Goal: Task Accomplishment & Management: Manage account settings

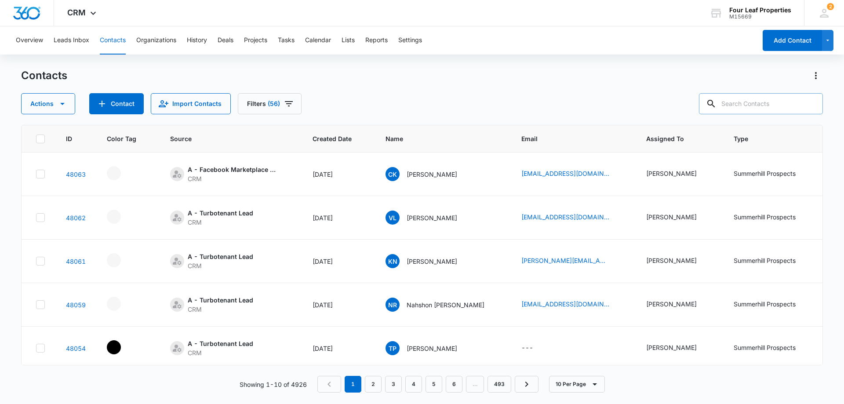
click at [761, 103] on input "text" at bounding box center [761, 103] width 124 height 21
type input "[PERSON_NAME]"
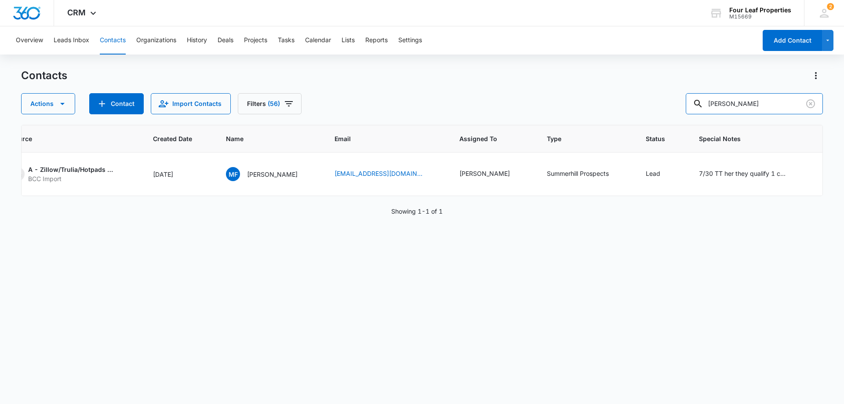
scroll to position [0, 187]
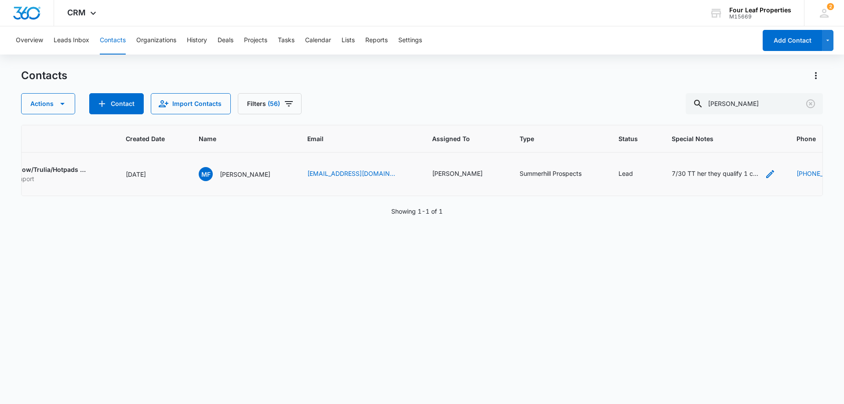
click at [765, 173] on icon "Special Notes - 7/30 TT her they qualify 1 cat 1 dog retriever really wants ren…" at bounding box center [770, 174] width 11 height 11
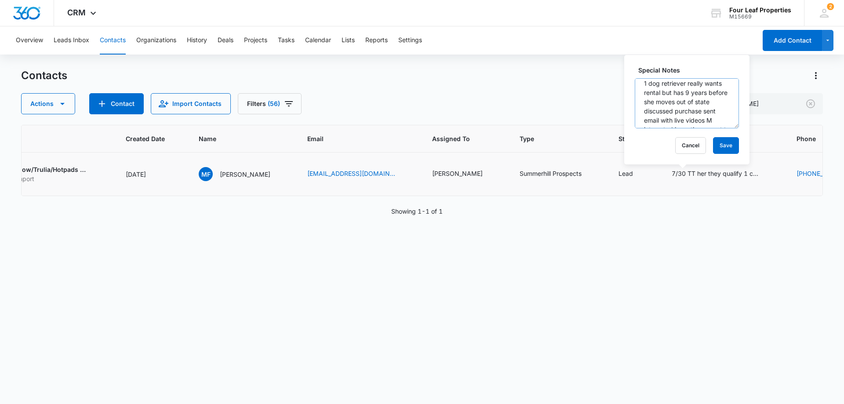
scroll to position [0, 0]
click at [682, 117] on textarea "7/30 TT her they qualify 1 cat 1 dog retriever really wants rental but has 9 ye…" at bounding box center [686, 103] width 104 height 50
click at [702, 98] on textarea "7/30 TT her they qualify 1 cat 1 dog retriever really wants rental but has 9 ye…" at bounding box center [686, 103] width 104 height 50
click at [681, 107] on textarea "7/30 TT her they qualify 1 cat 1 dog retriever really wants rental but has 9 ye…" at bounding box center [686, 103] width 104 height 50
click at [642, 87] on textarea "7/30 TT her they qualify 1 cat 1 dog retriever really wants rental - but has 9 …" at bounding box center [686, 103] width 104 height 50
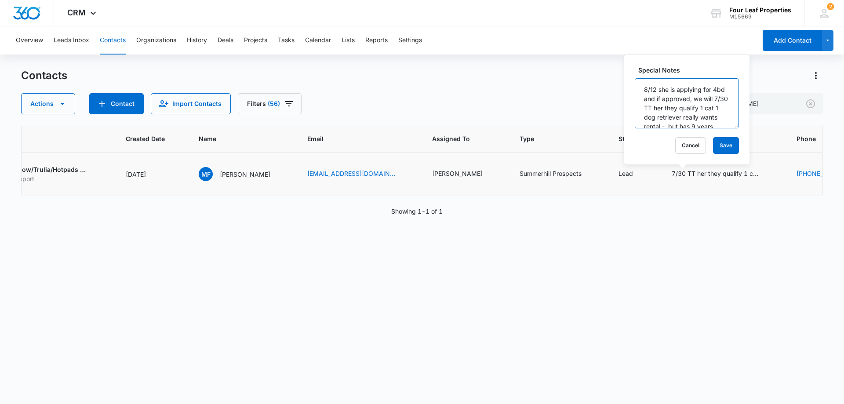
drag, startPoint x: 663, startPoint y: 110, endPoint x: 669, endPoint y: 108, distance: 6.1
click at [665, 109] on textarea "8/12 she is applying for 4bd and if approved, we will 7/30 TT her they qualify …" at bounding box center [686, 103] width 104 height 50
type textarea "8/12 she is applying for 4bd and if approved, we will order one asap KM 7/30 TT…"
click at [713, 146] on button "Save" at bounding box center [726, 145] width 26 height 17
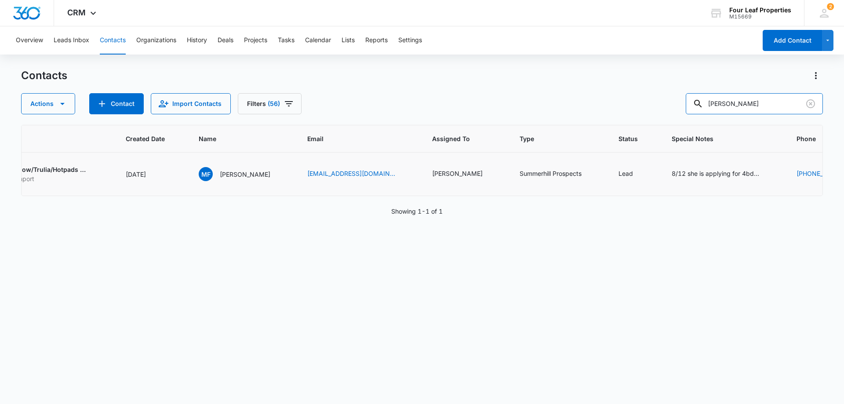
drag, startPoint x: 770, startPoint y: 106, endPoint x: 625, endPoint y: 106, distance: 145.0
click at [625, 106] on div "Actions Contact Import Contacts Filters (56) [PERSON_NAME]" at bounding box center [421, 103] width 801 height 21
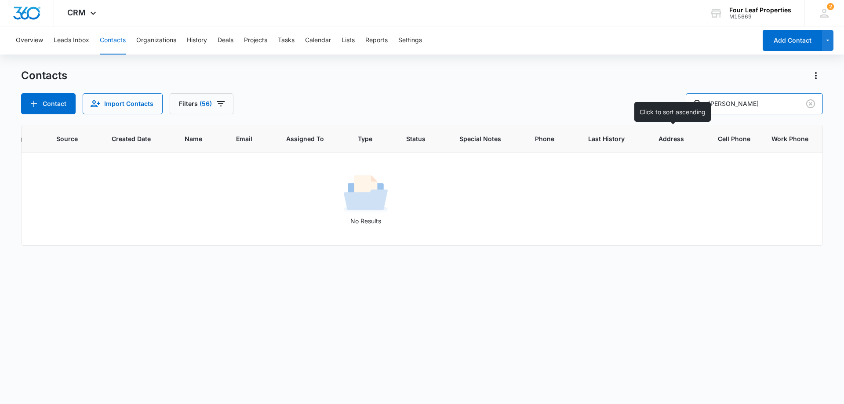
scroll to position [0, 113]
drag, startPoint x: 684, startPoint y: 104, endPoint x: 678, endPoint y: 104, distance: 6.2
click at [678, 104] on div "Contact Import Contacts Filters (56) [PERSON_NAME]" at bounding box center [421, 103] width 801 height 21
type input "[PERSON_NAME]"
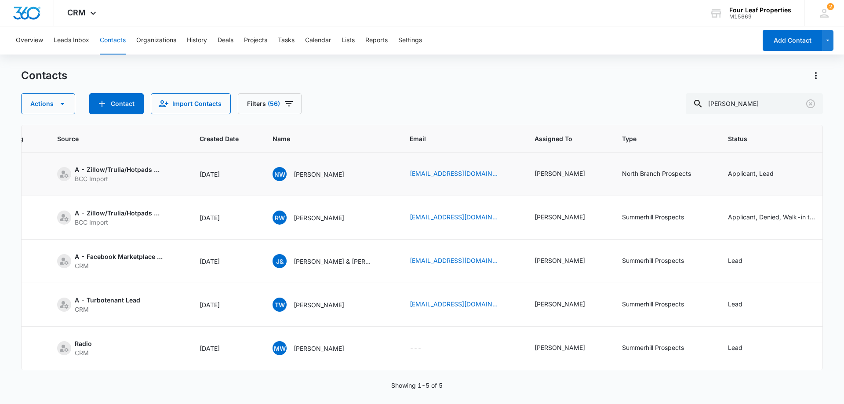
click at [181, 190] on td "A - Zillow/Trulia/Hotpads Rent Connect BCC Import" at bounding box center [118, 173] width 142 height 43
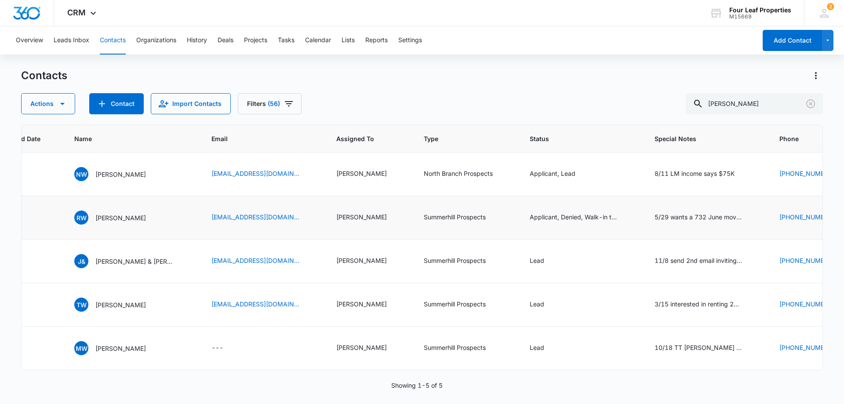
scroll to position [0, 316]
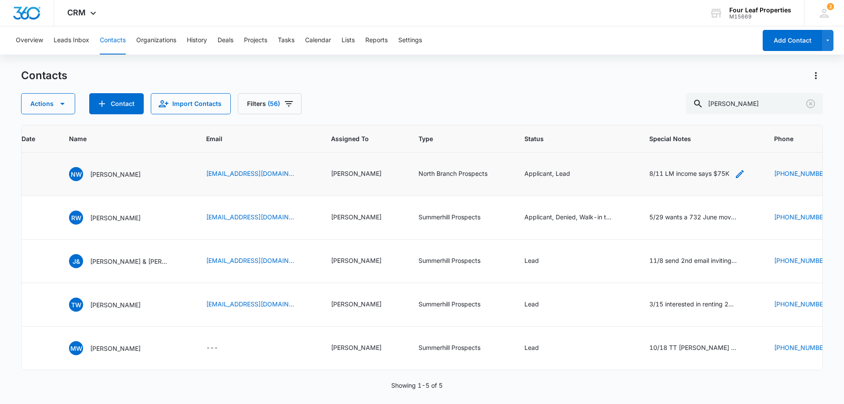
click at [734, 173] on icon "Special Notes - 8/11 LM income says $75K - Select to Edit Field" at bounding box center [739, 174] width 11 height 11
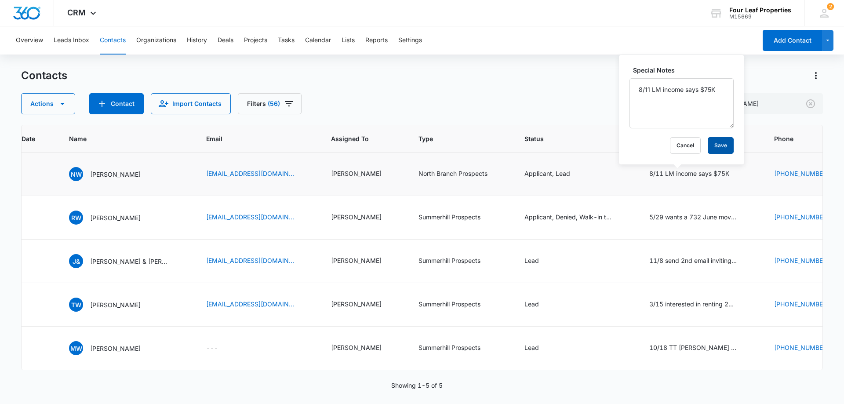
click at [712, 143] on button "Save" at bounding box center [720, 145] width 26 height 17
